Goal: Information Seeking & Learning: Learn about a topic

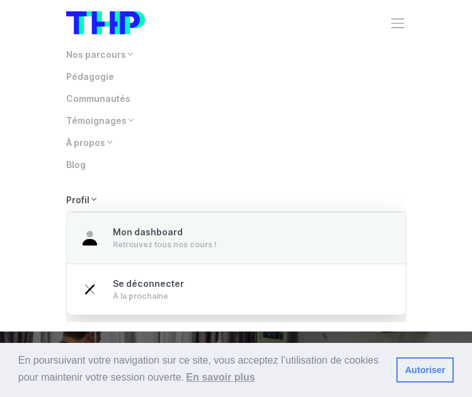
click at [129, 242] on div "Retrouvez tous nos cours !" at bounding box center [165, 244] width 104 height 11
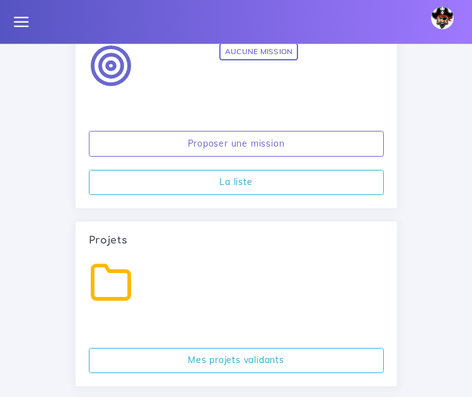
scroll to position [3302, 0]
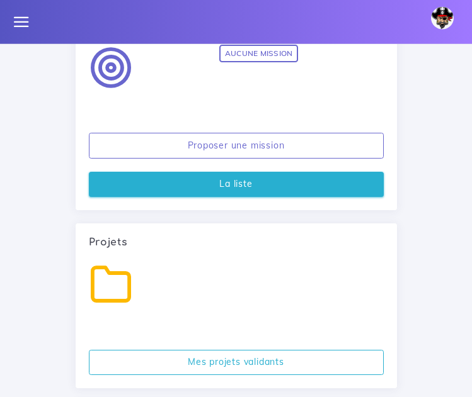
click at [263, 174] on link "La liste" at bounding box center [236, 185] width 295 height 26
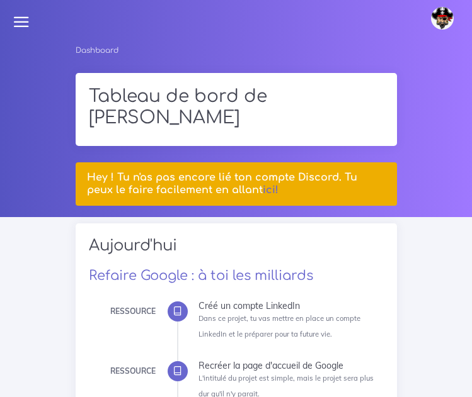
click at [21, 33] on link at bounding box center [22, 22] width 26 height 44
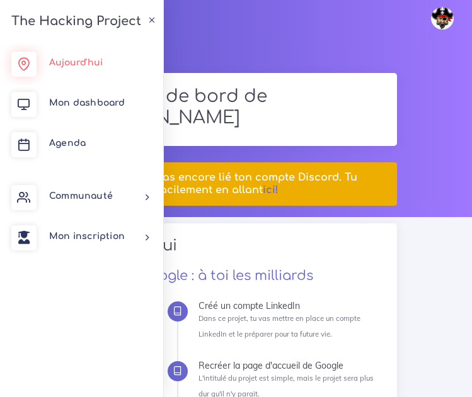
click at [65, 64] on span "Aujourd'hui" at bounding box center [76, 62] width 54 height 9
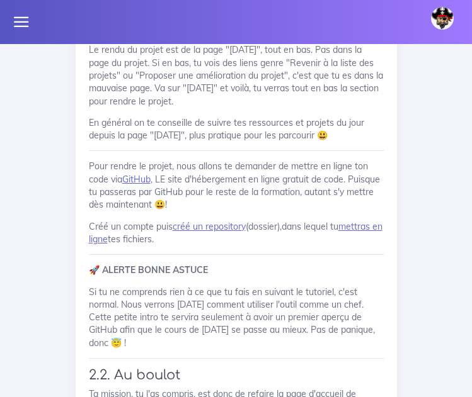
scroll to position [2289, 0]
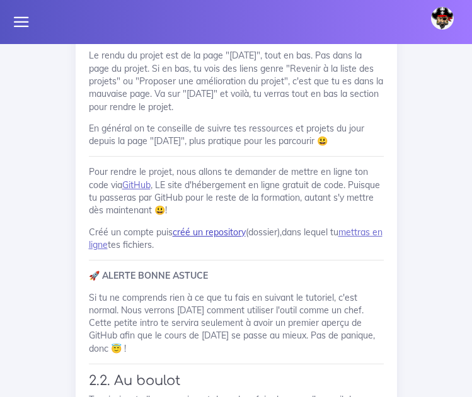
click at [213, 237] on link "créé un repository" at bounding box center [209, 232] width 73 height 11
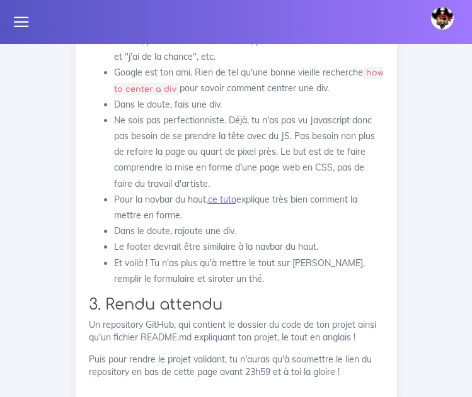
scroll to position [2824, 0]
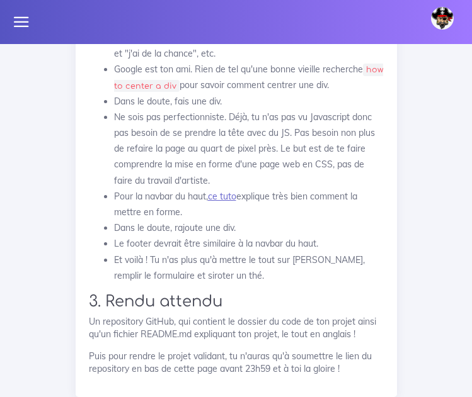
click at [302, 108] on li "Dans le doute, fais une div." at bounding box center [248, 102] width 269 height 16
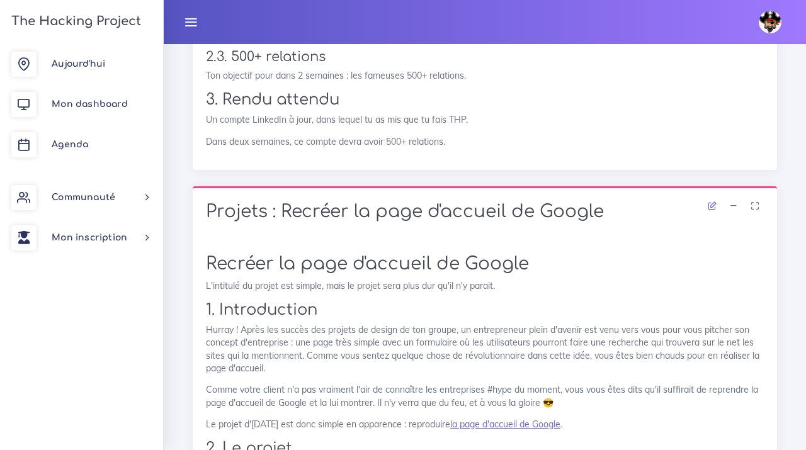
scroll to position [670, 0]
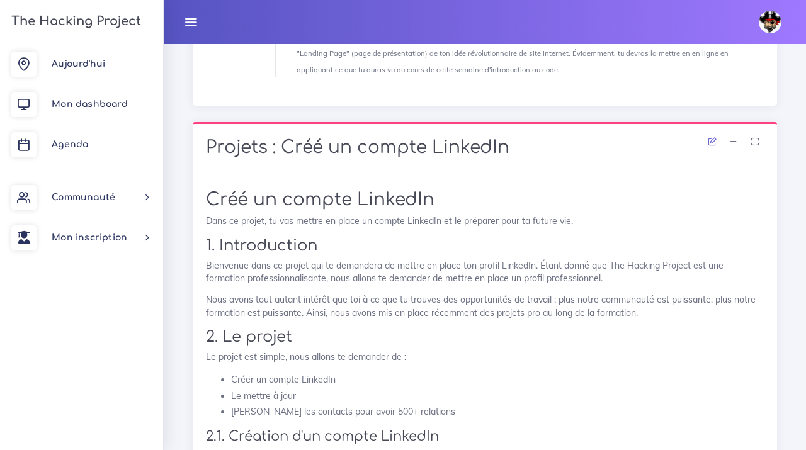
click at [256, 131] on div "Projets : Créé un compte LinkedIn" at bounding box center [485, 149] width 584 height 54
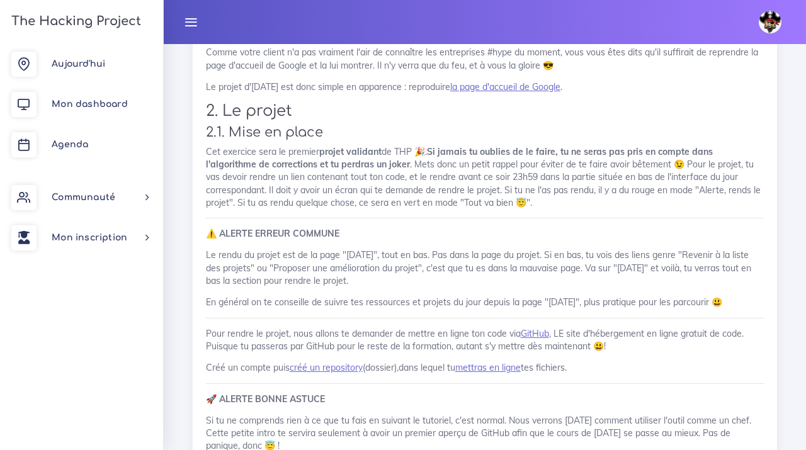
scroll to position [1493, 0]
click at [471, 88] on link "la page d'accueil de Google" at bounding box center [505, 87] width 110 height 11
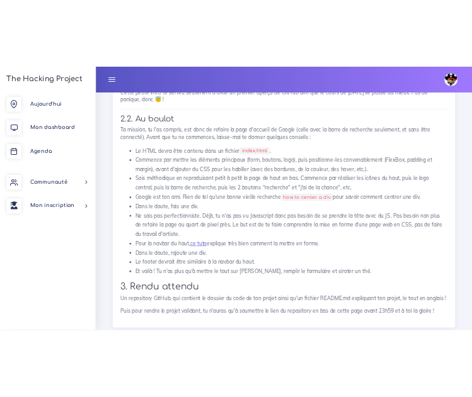
scroll to position [1901, 0]
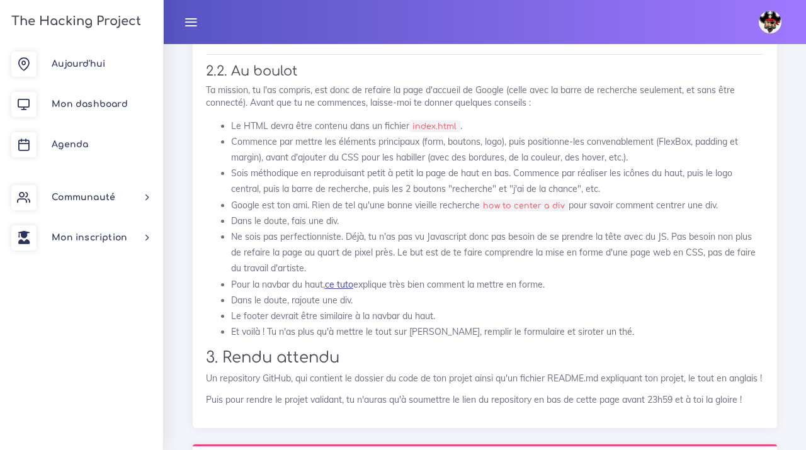
click at [344, 290] on link "ce tuto" at bounding box center [339, 284] width 28 height 11
click at [344, 286] on link "ce tuto" at bounding box center [339, 284] width 28 height 11
click at [346, 289] on link "ce tuto" at bounding box center [339, 284] width 28 height 11
